Goal: Transaction & Acquisition: Purchase product/service

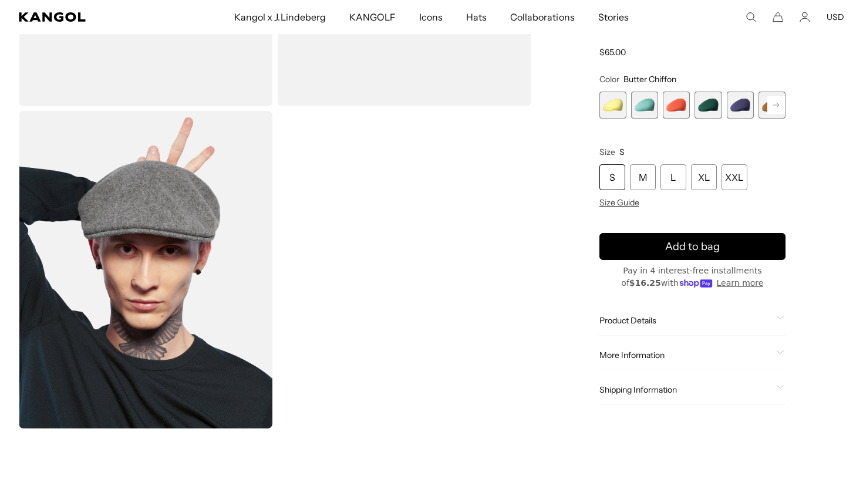
scroll to position [282, 0]
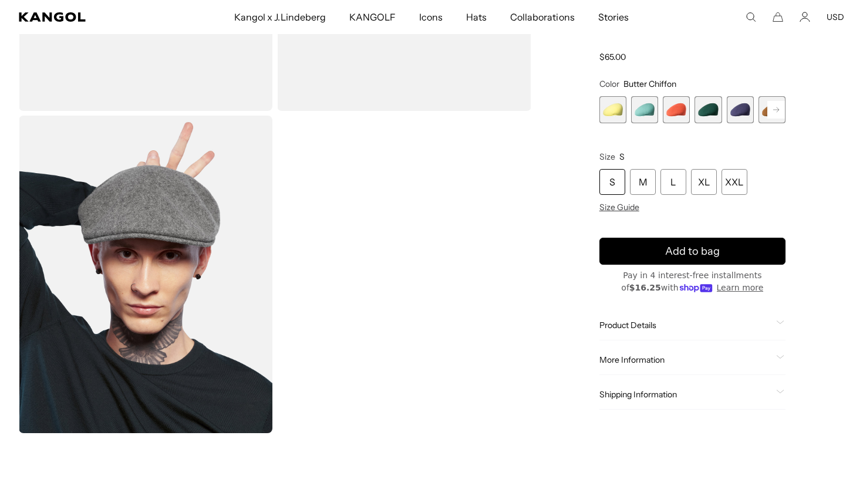
click at [416, 303] on video "Gallery Viewer" at bounding box center [404, 274] width 254 height 317
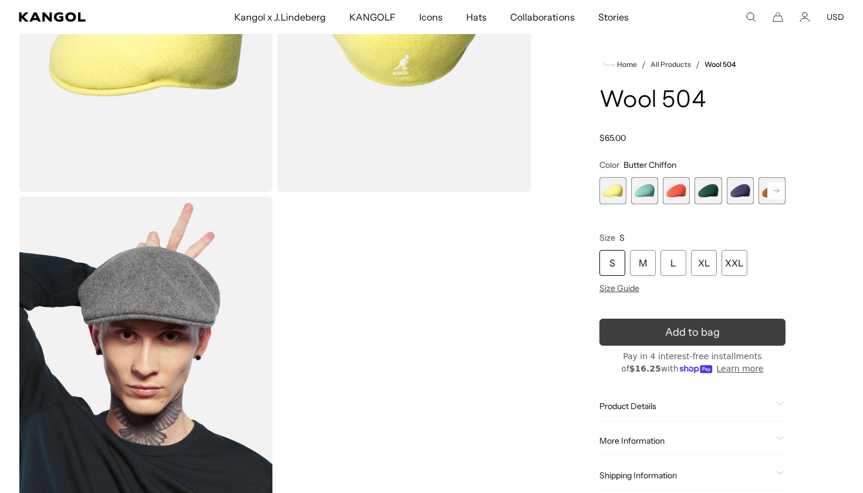
scroll to position [0, 242]
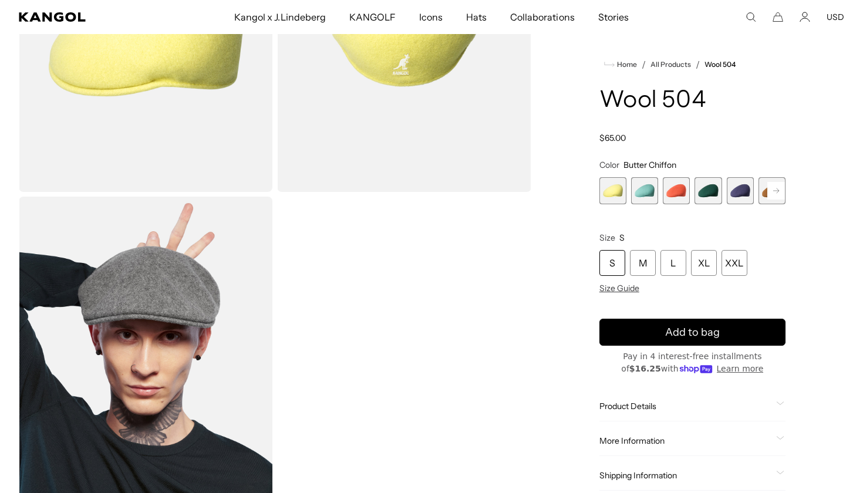
click at [778, 191] on rect at bounding box center [776, 191] width 18 height 18
click at [675, 193] on span "5 of 21" at bounding box center [676, 190] width 27 height 27
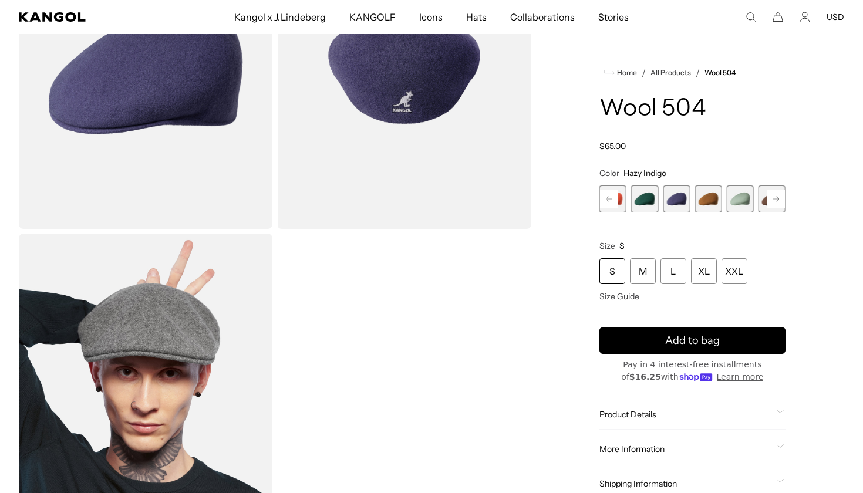
click at [776, 194] on rect at bounding box center [776, 199] width 18 height 18
click at [752, 201] on span "8 of 21" at bounding box center [740, 198] width 27 height 27
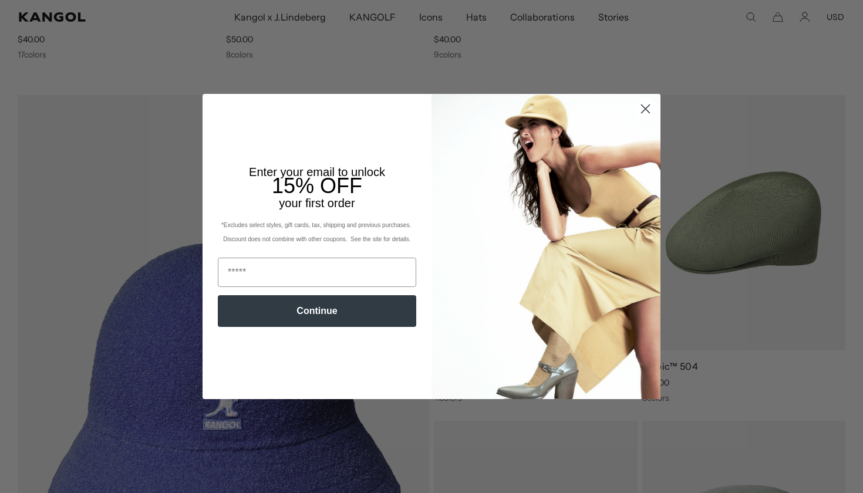
click at [652, 119] on circle "Close dialog" at bounding box center [645, 108] width 19 height 19
